Goal: Use online tool/utility: Utilize a website feature to perform a specific function

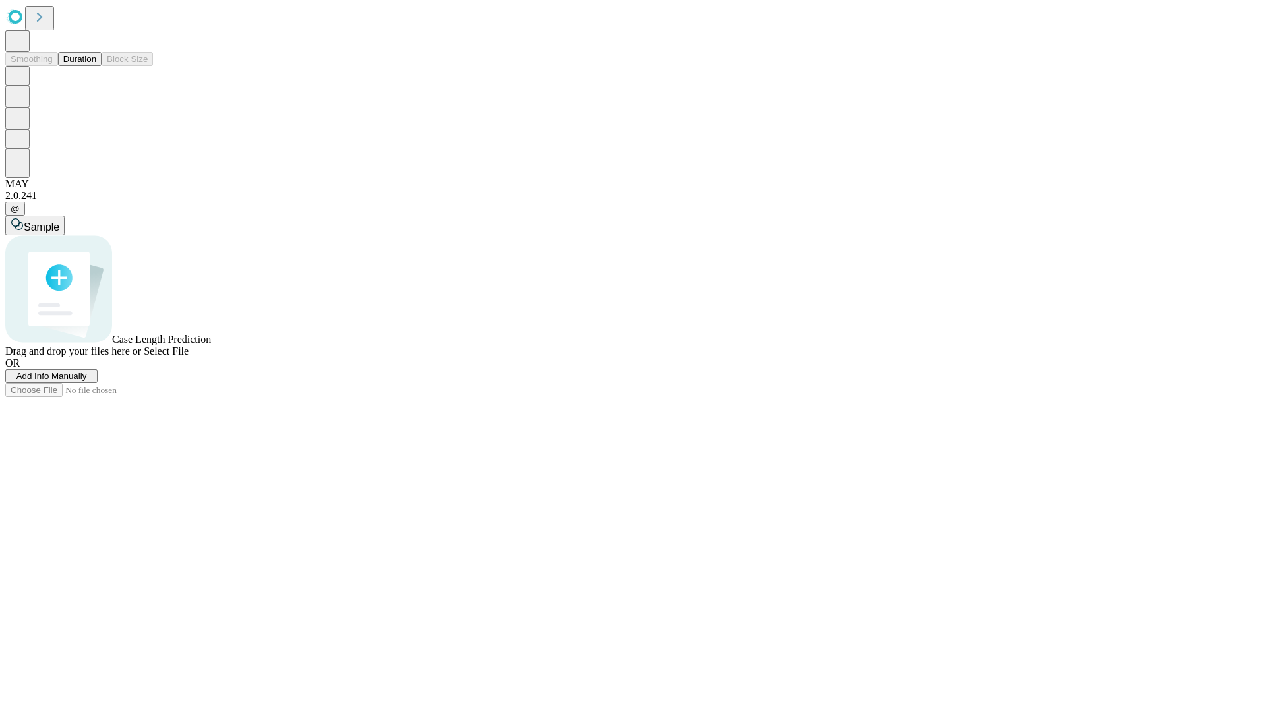
click at [87, 381] on span "Add Info Manually" at bounding box center [51, 376] width 71 height 10
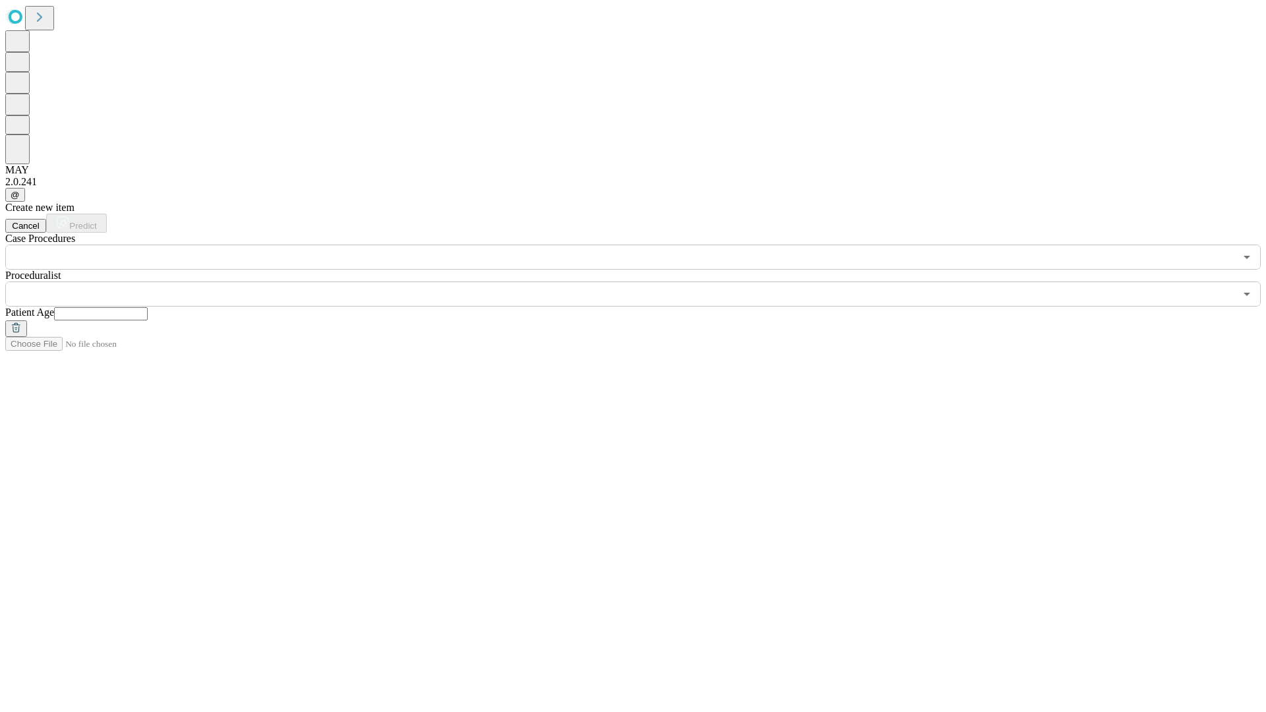
click at [148, 307] on input "text" at bounding box center [101, 313] width 94 height 13
type input "**"
click at [642, 282] on input "text" at bounding box center [620, 294] width 1230 height 25
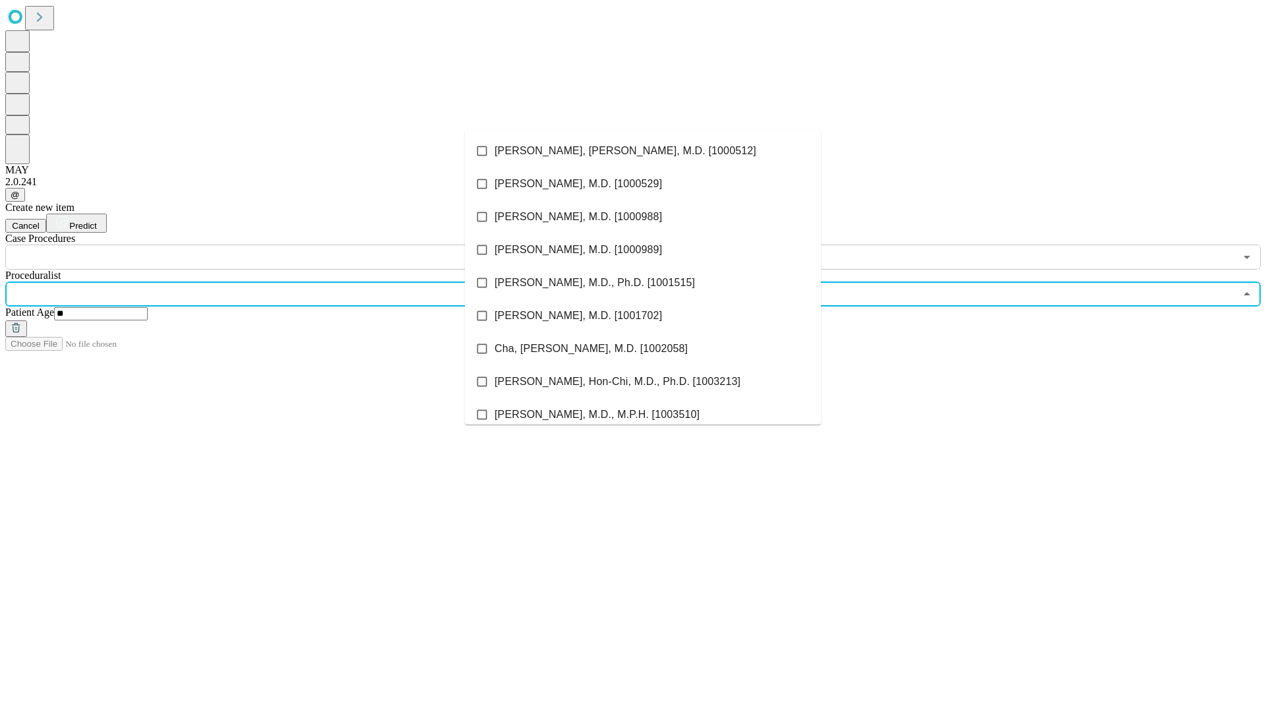
click at [643, 151] on li "[PERSON_NAME], [PERSON_NAME], M.D. [1000512]" at bounding box center [643, 151] width 356 height 33
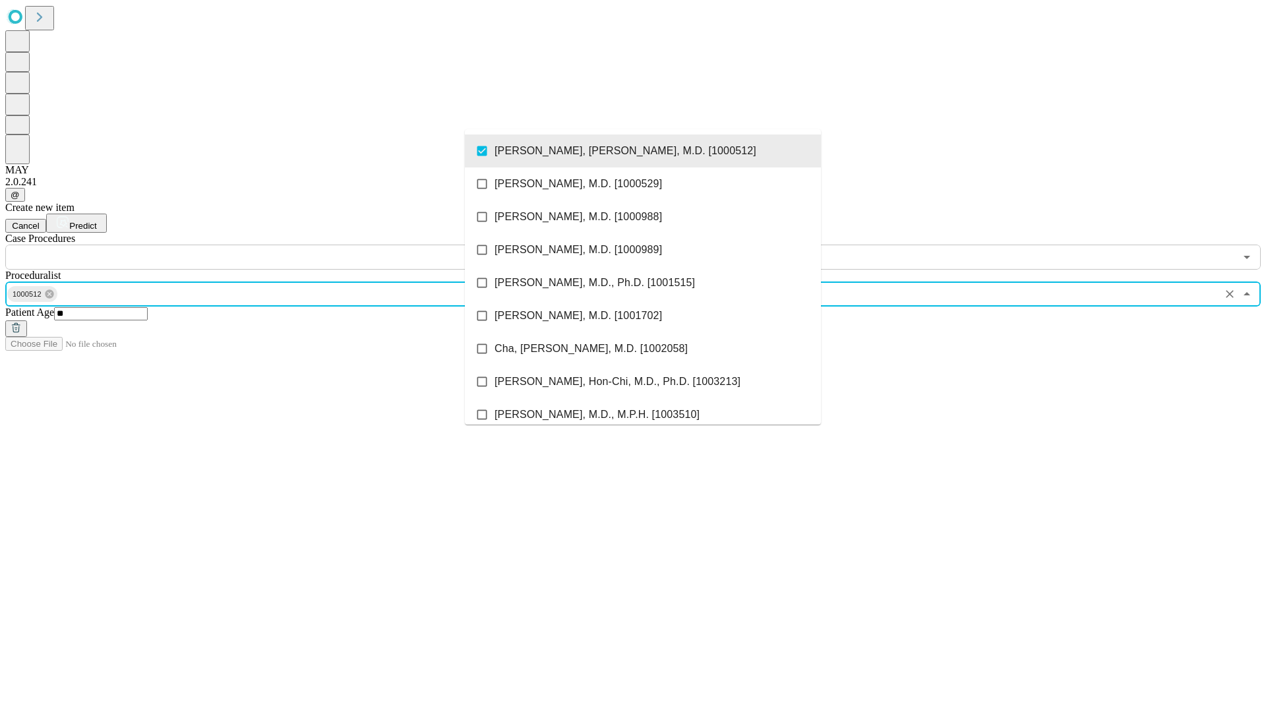
click at [277, 245] on input "text" at bounding box center [620, 257] width 1230 height 25
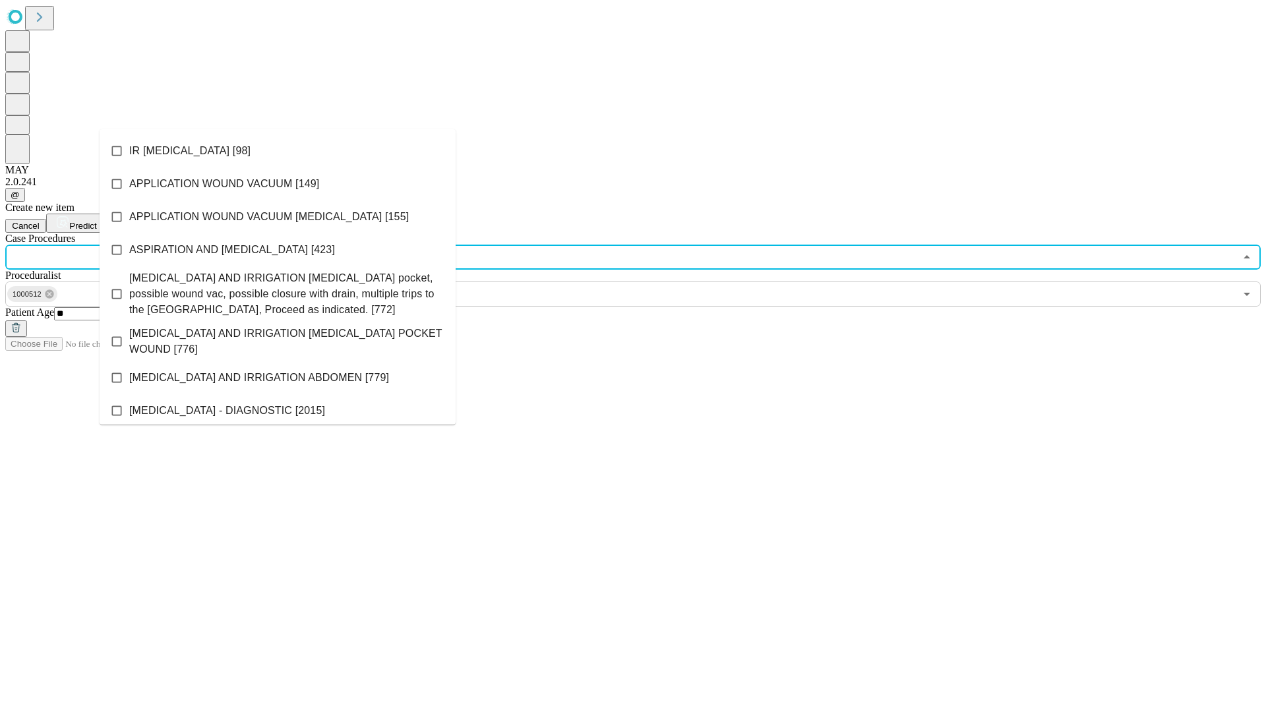
click at [278, 151] on li "IR [MEDICAL_DATA] [98]" at bounding box center [278, 151] width 356 height 33
click at [96, 221] on span "Predict" at bounding box center [82, 226] width 27 height 10
